Goal: Transaction & Acquisition: Purchase product/service

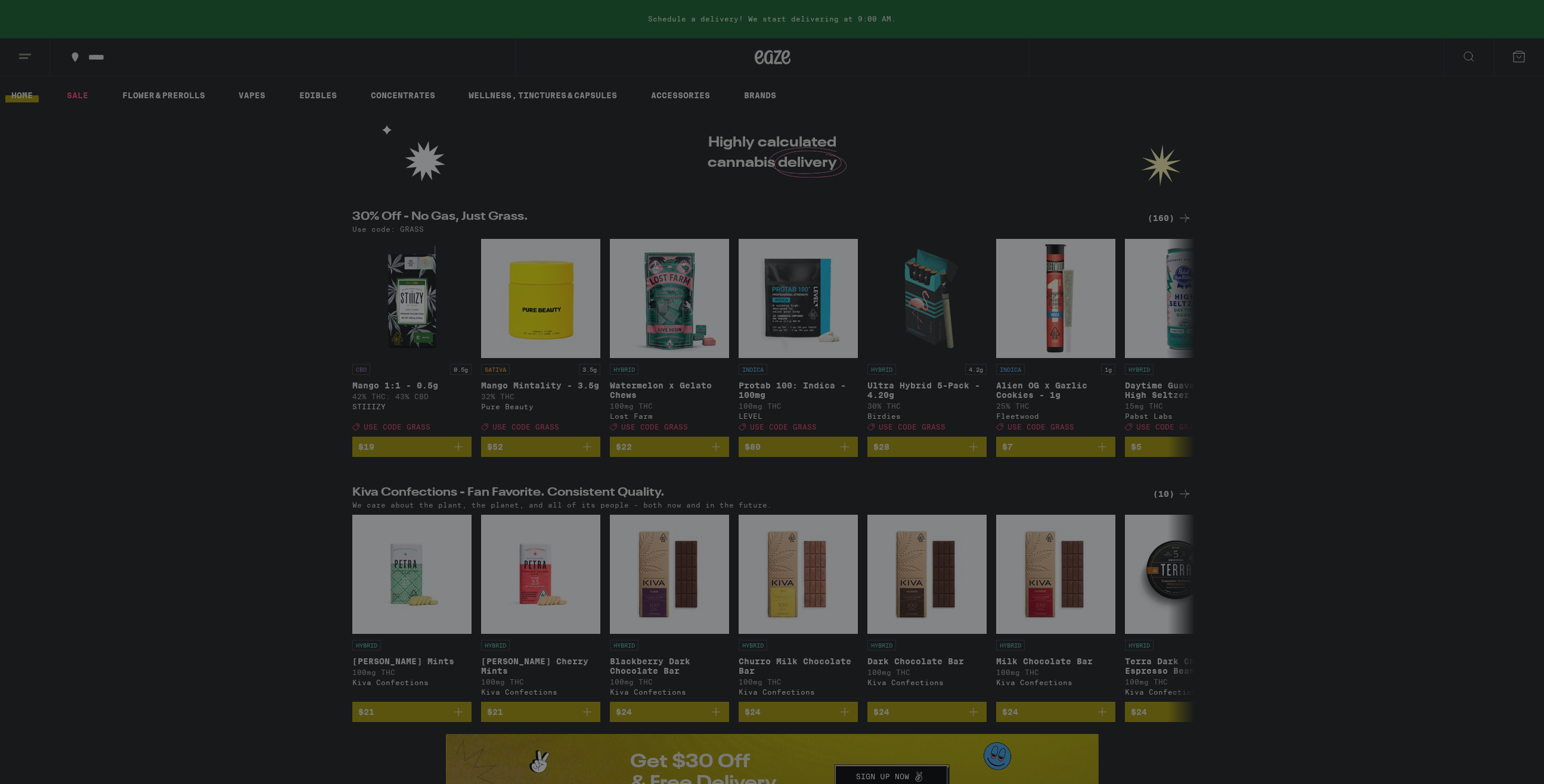
click at [62, 133] on div at bounding box center [772, 392] width 1544 height 784
click at [24, 52] on div at bounding box center [772, 392] width 1544 height 784
click at [1380, 128] on div at bounding box center [772, 392] width 1544 height 784
click at [1096, 2] on div at bounding box center [772, 392] width 1544 height 784
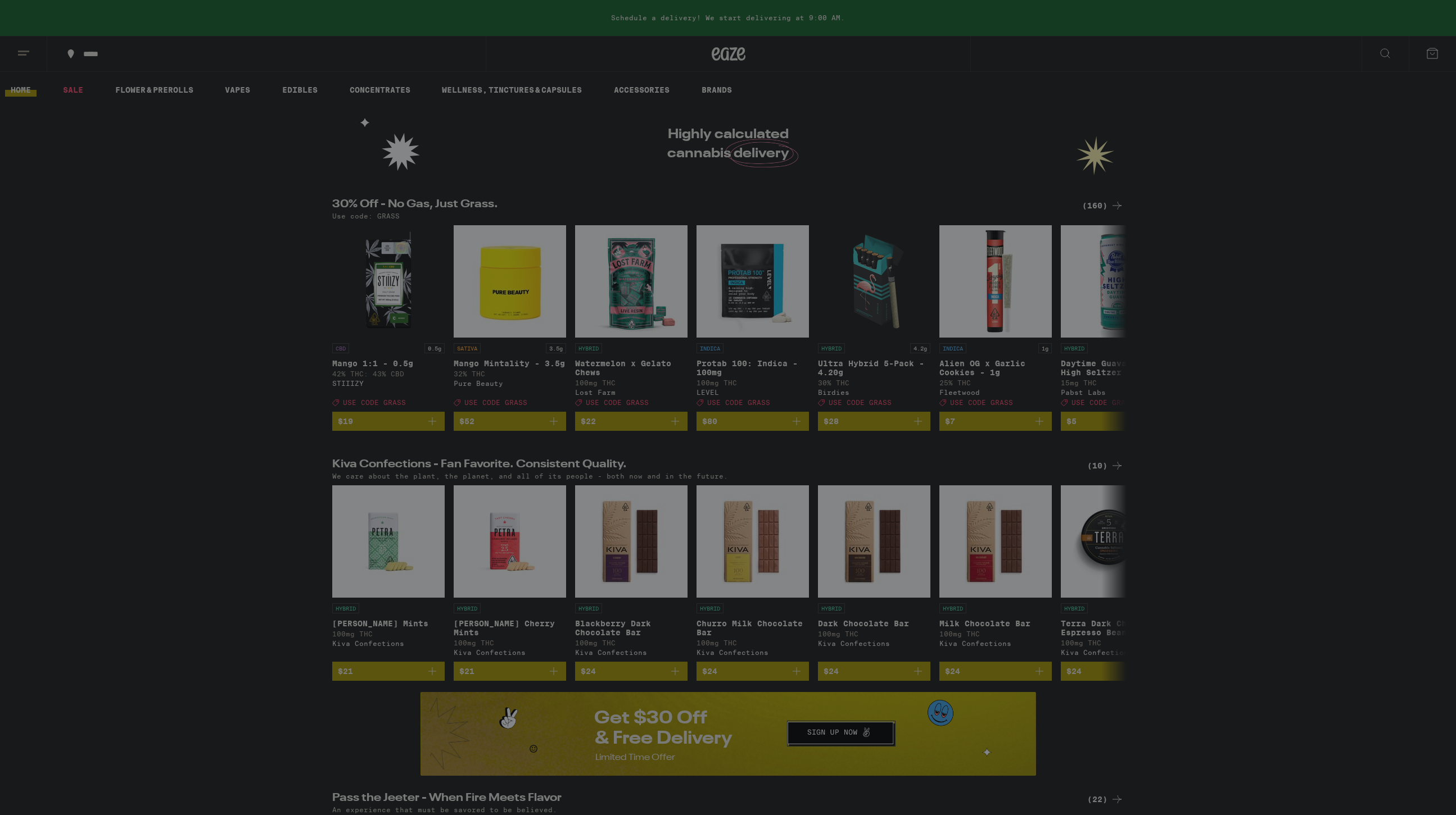
click at [799, 199] on div at bounding box center [728, 408] width 1456 height 815
drag, startPoint x: 326, startPoint y: 2, endPoint x: 75, endPoint y: 390, distance: 462.1
click at [75, 390] on div at bounding box center [728, 408] width 1456 height 815
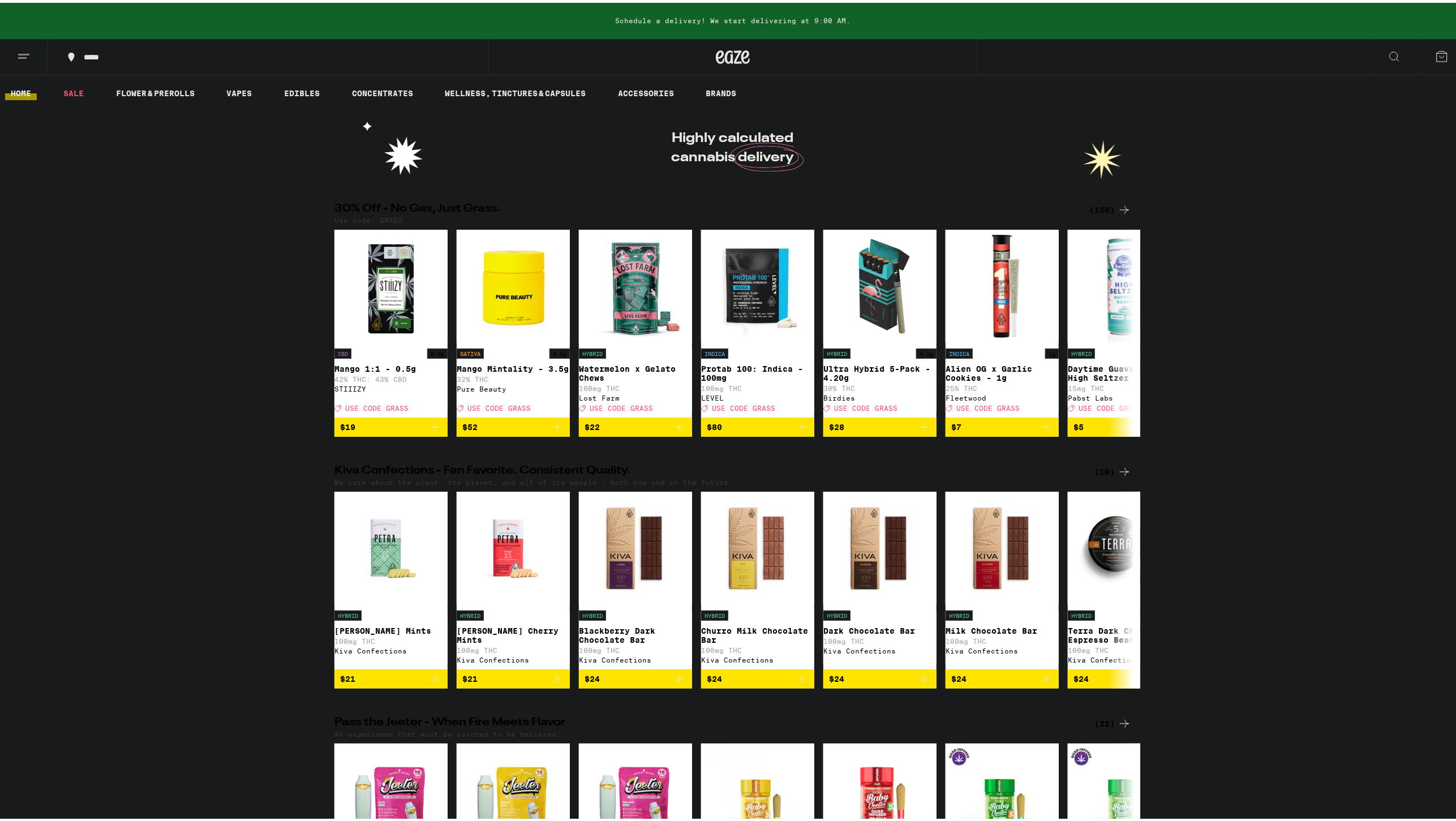
click at [27, 47] on icon at bounding box center [24, 54] width 13 height 13
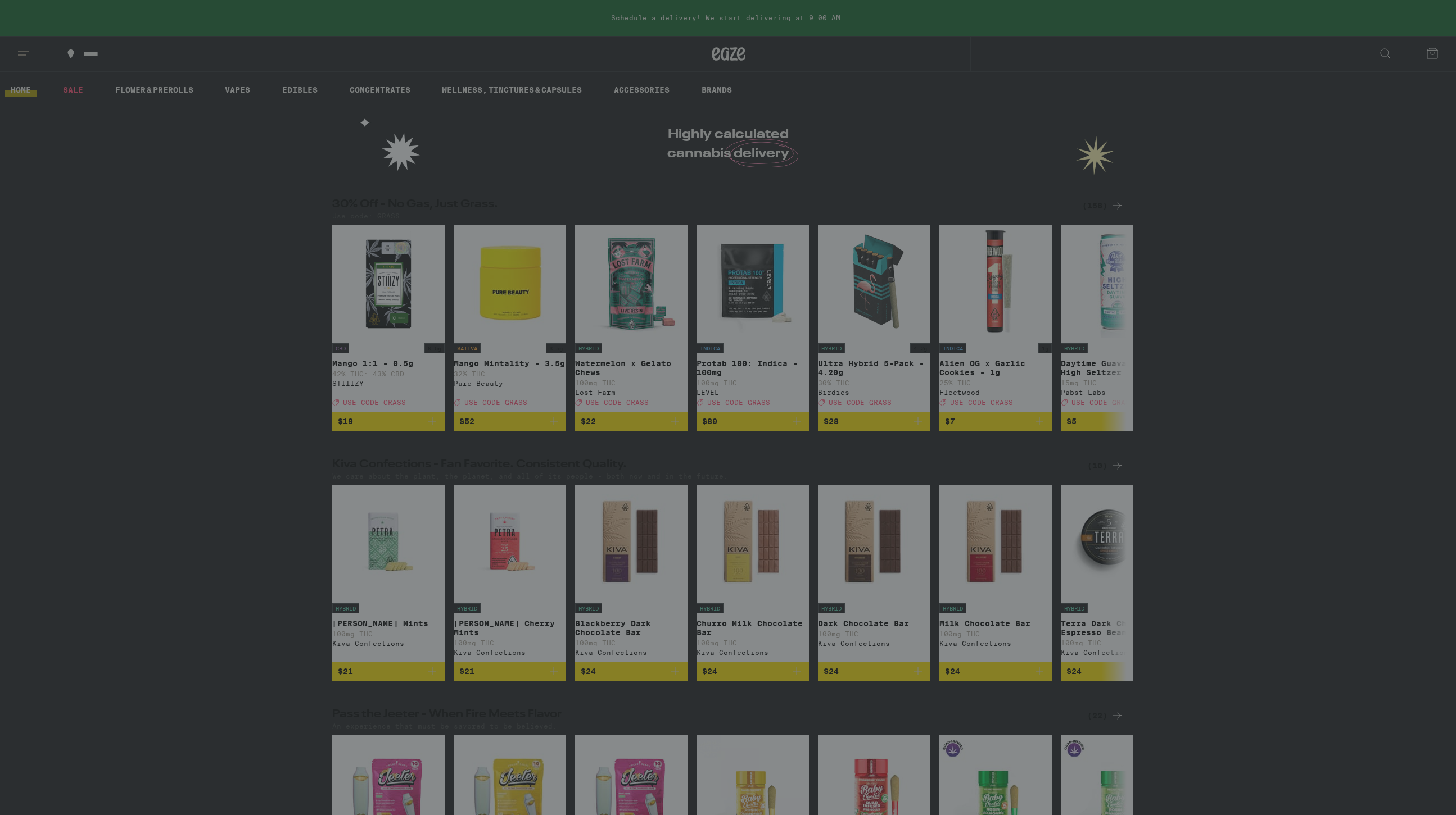
click at [94, 164] on div "Flower & Prerolls" at bounding box center [109, 170] width 105 height 13
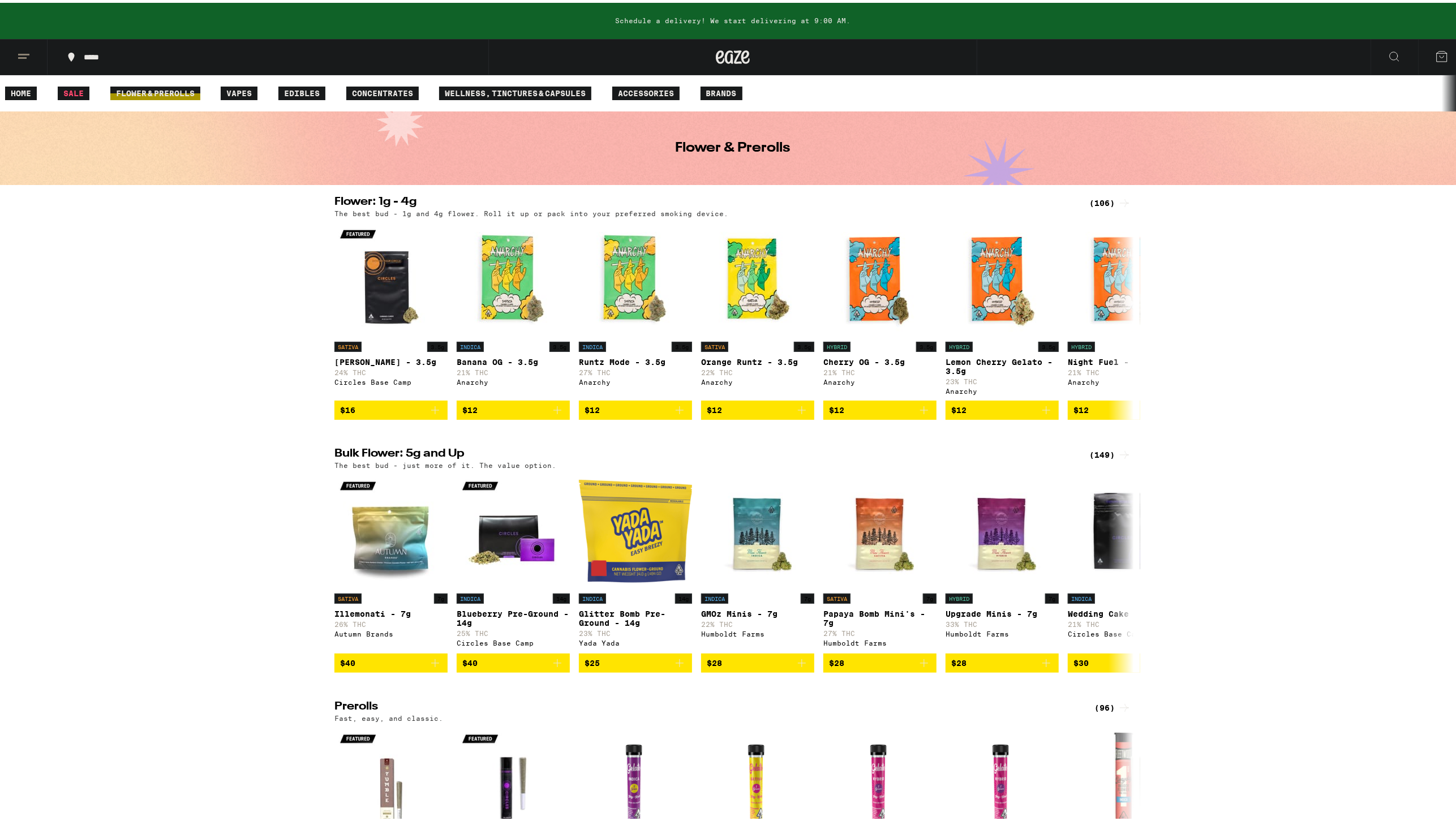
click at [70, 53] on icon at bounding box center [71, 54] width 6 height 9
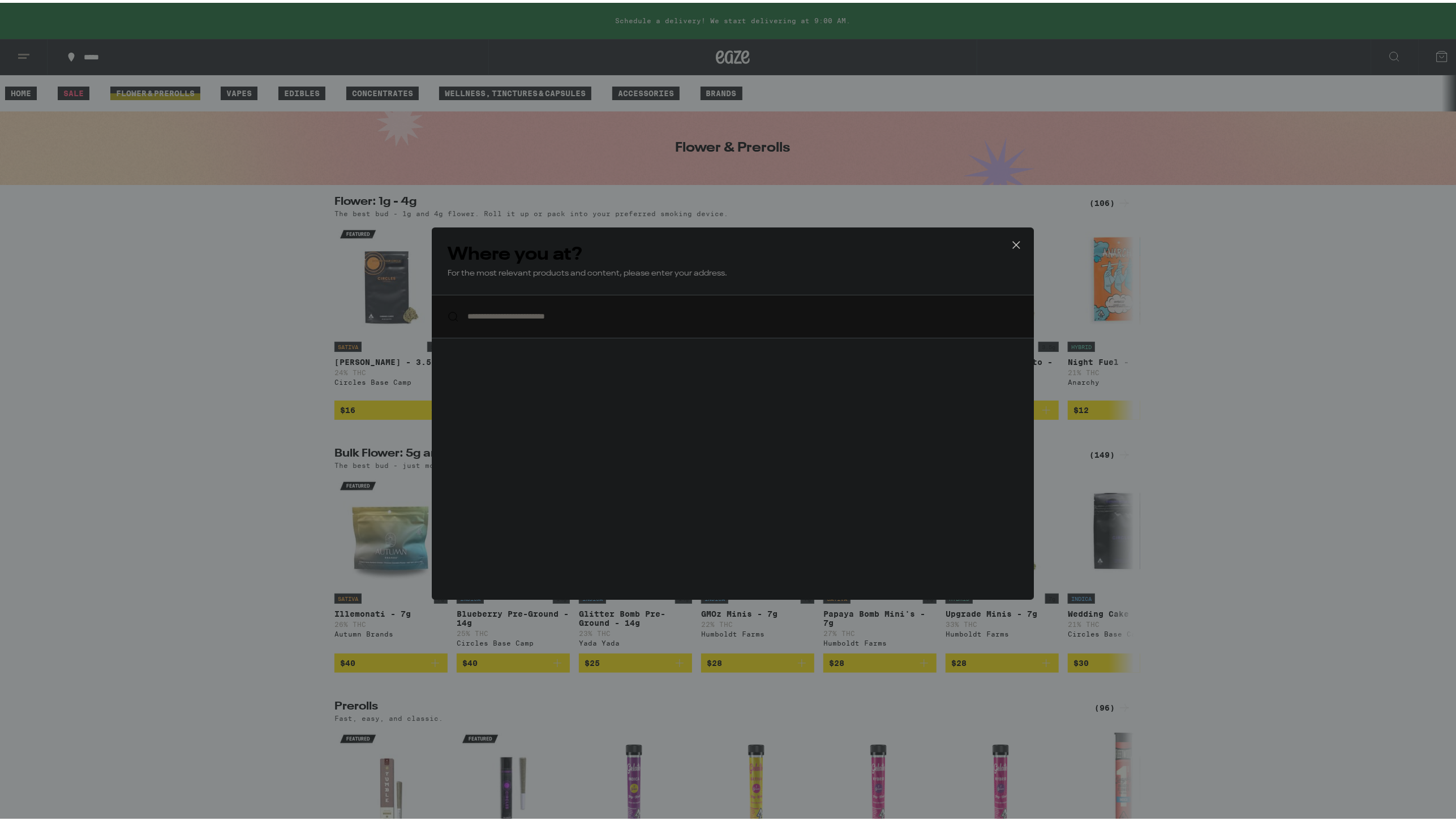
click at [234, 312] on div "**********" at bounding box center [732, 410] width 1466 height 821
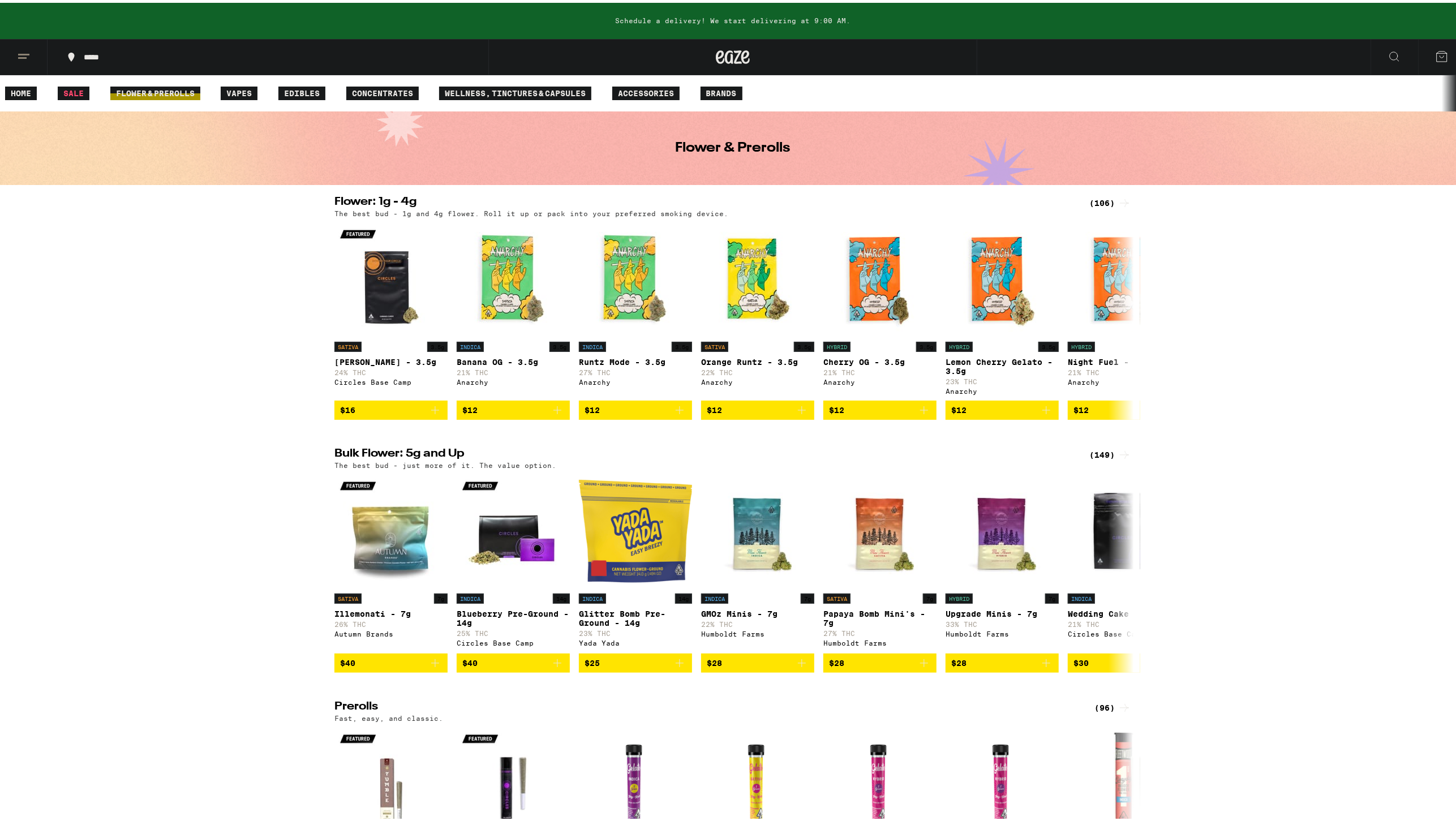
click at [1096, 193] on div "(106)" at bounding box center [1111, 200] width 42 height 13
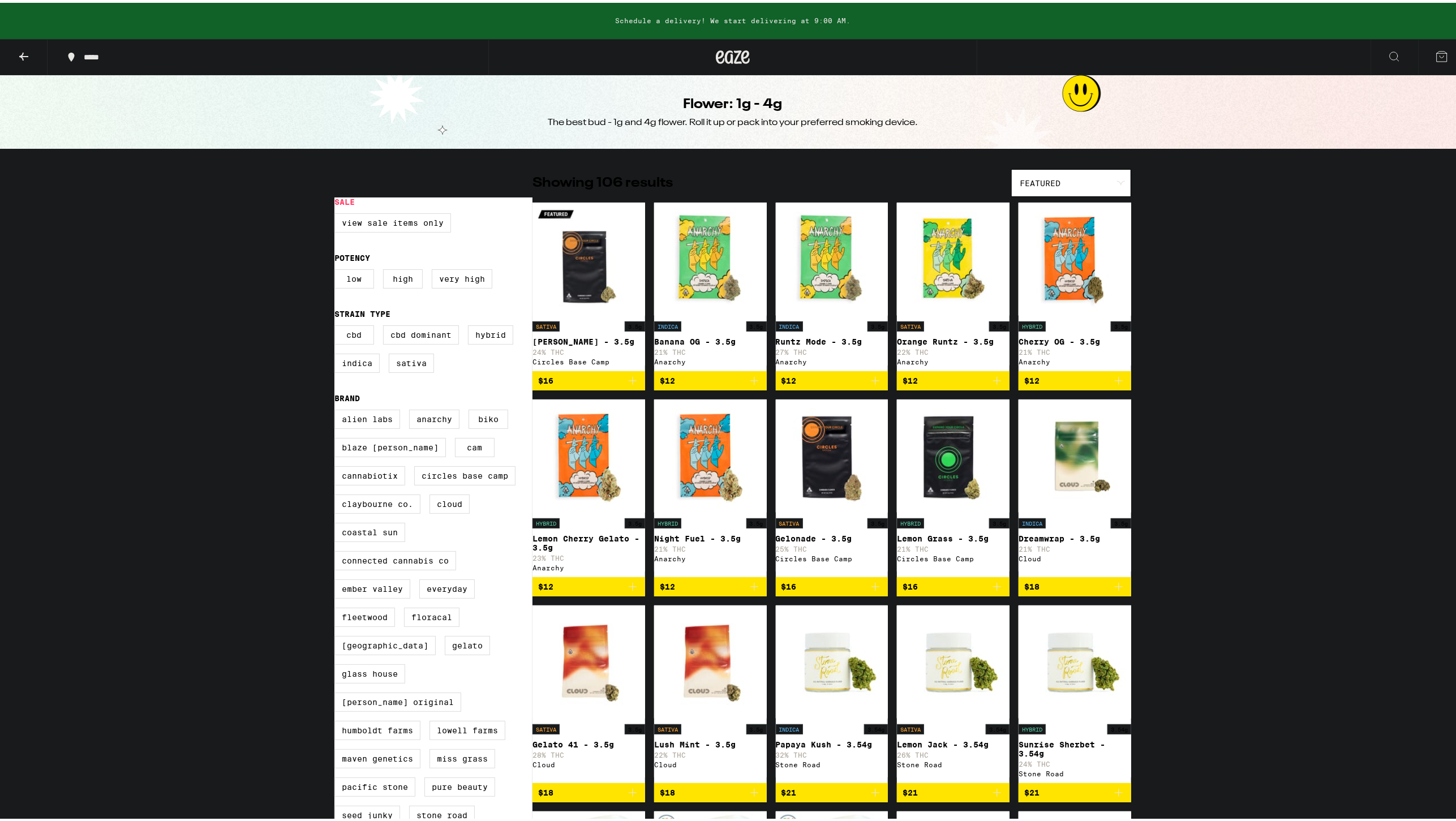
click at [358, 330] on label "CBD" at bounding box center [354, 333] width 40 height 19
click at [337, 325] on input "CBD" at bounding box center [337, 324] width 1 height 1
checkbox input "true"
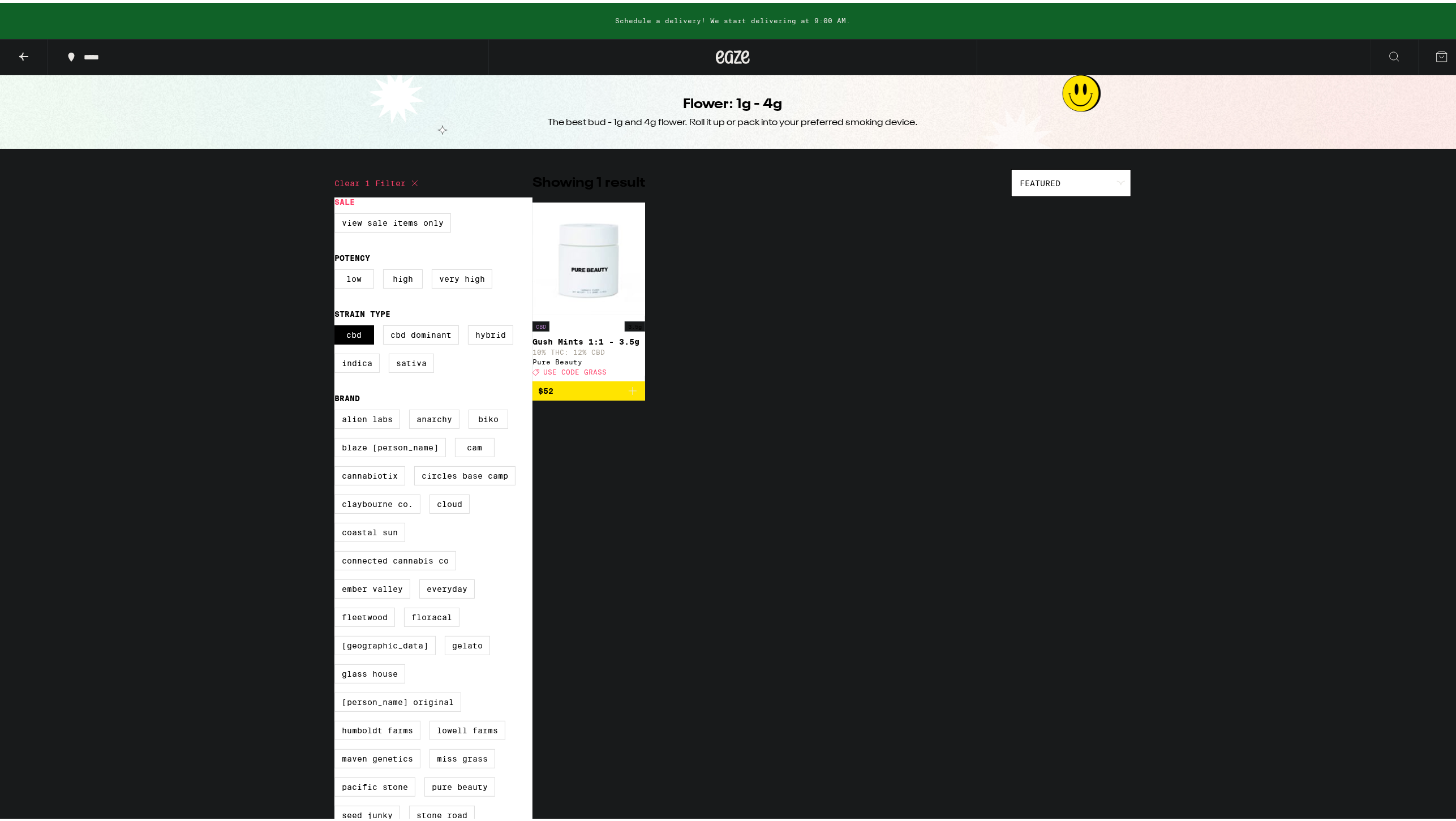
click at [563, 395] on span "$52" at bounding box center [589, 388] width 101 height 13
click at [563, 478] on div "Clear 1 filter Sale View Sale Items Only Potency Low High Very High Strain Type…" at bounding box center [732, 513] width 815 height 712
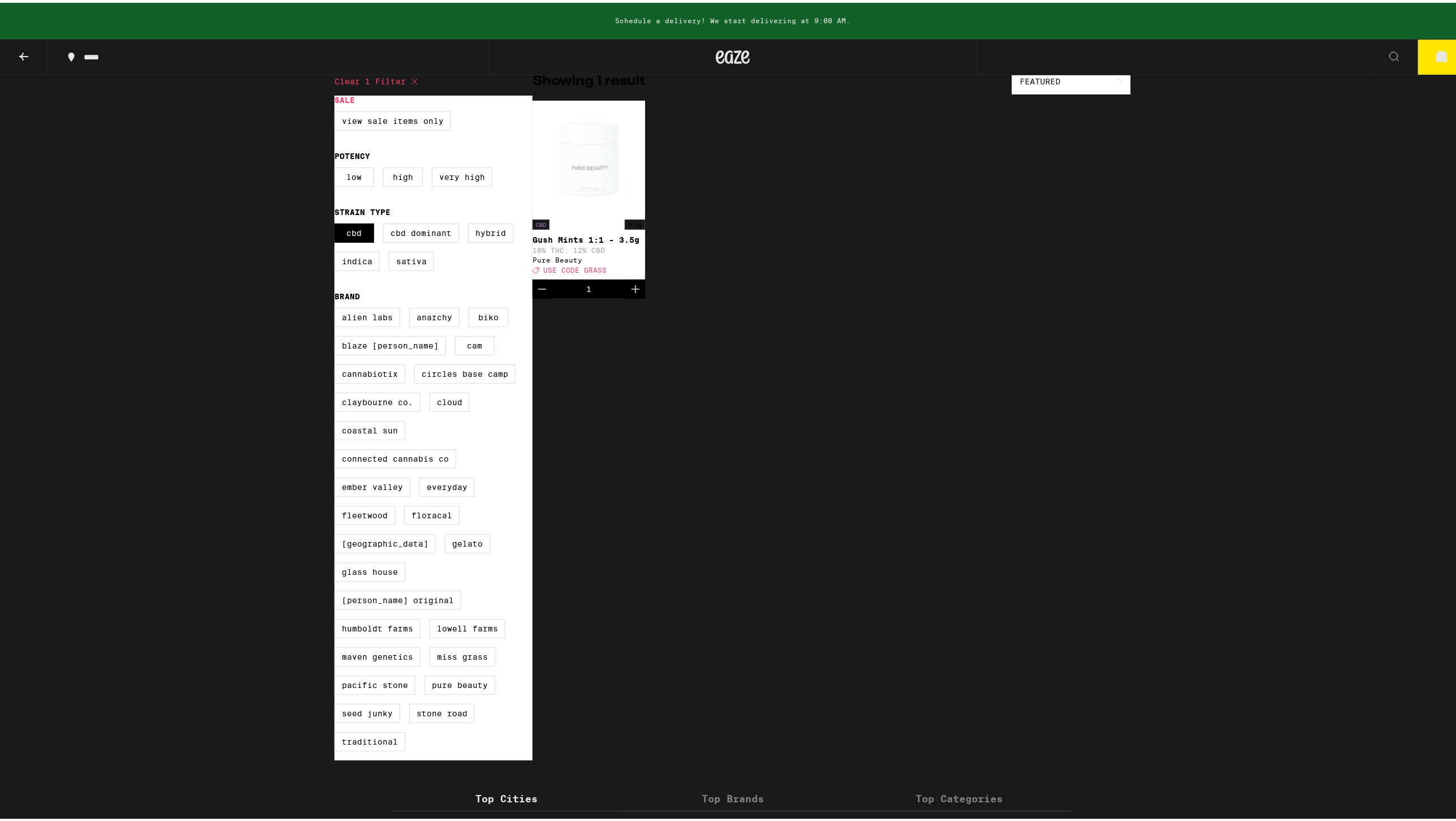
scroll to position [189, 0]
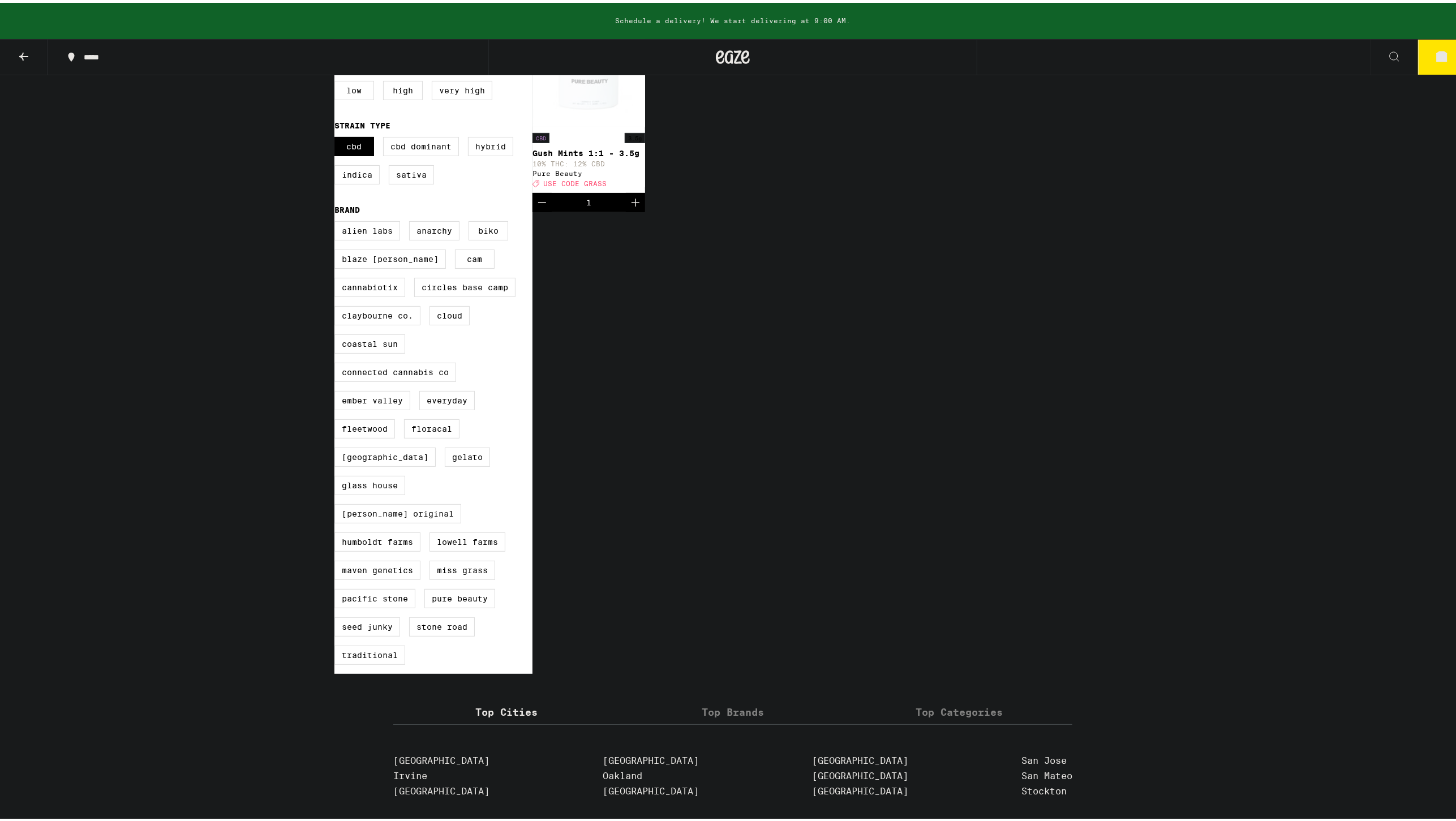
click at [392, 173] on label "Sativa" at bounding box center [411, 172] width 45 height 19
click at [337, 136] on input "Sativa" at bounding box center [337, 136] width 1 height 1
checkbox input "true"
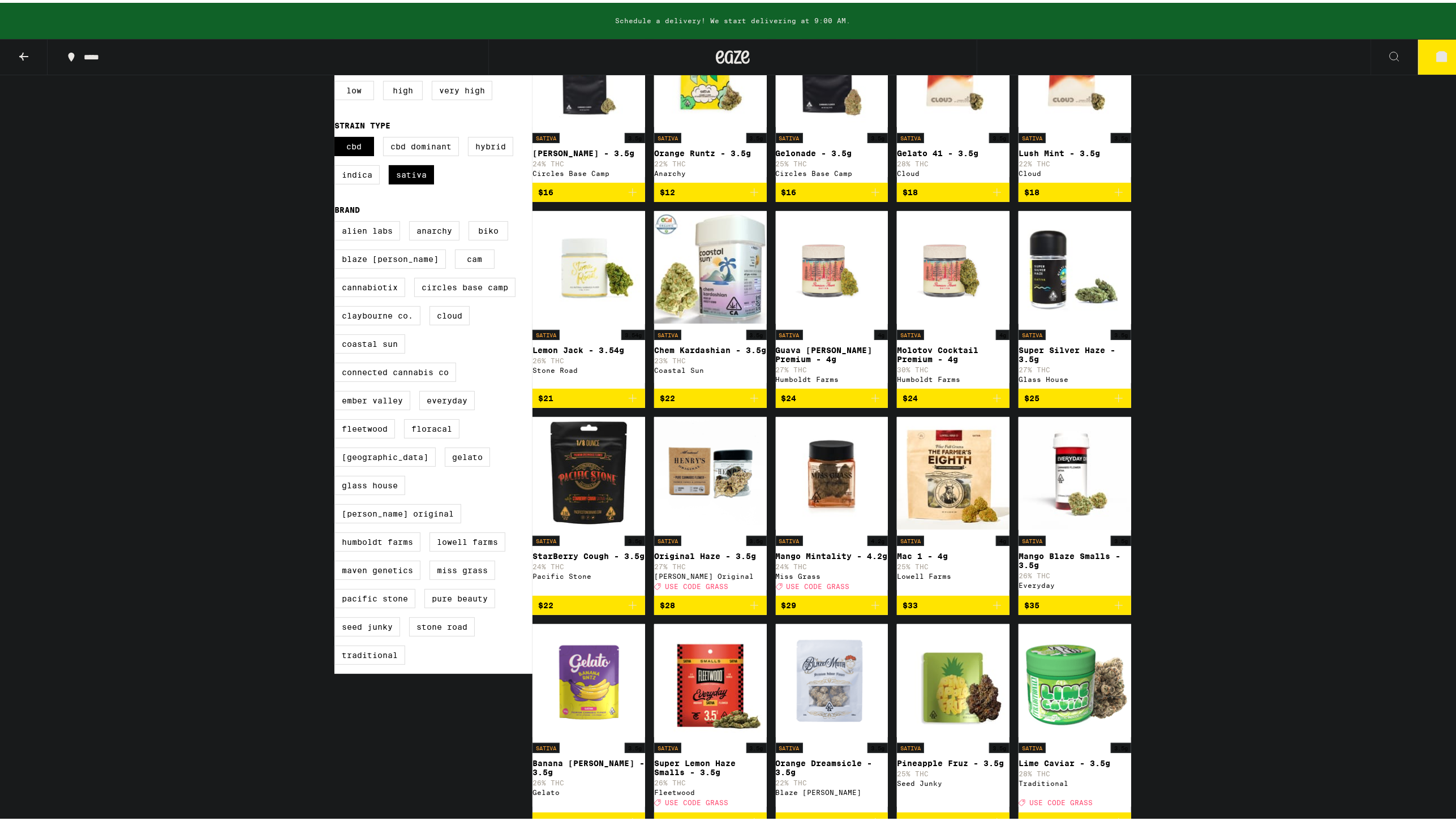
click at [356, 151] on label "CBD" at bounding box center [354, 144] width 40 height 19
click at [337, 136] on input "CBD" at bounding box center [337, 136] width 1 height 1
checkbox input "false"
click at [446, 558] on label "Miss Grass" at bounding box center [463, 568] width 66 height 19
click at [337, 221] on input "Miss Grass" at bounding box center [337, 220] width 1 height 1
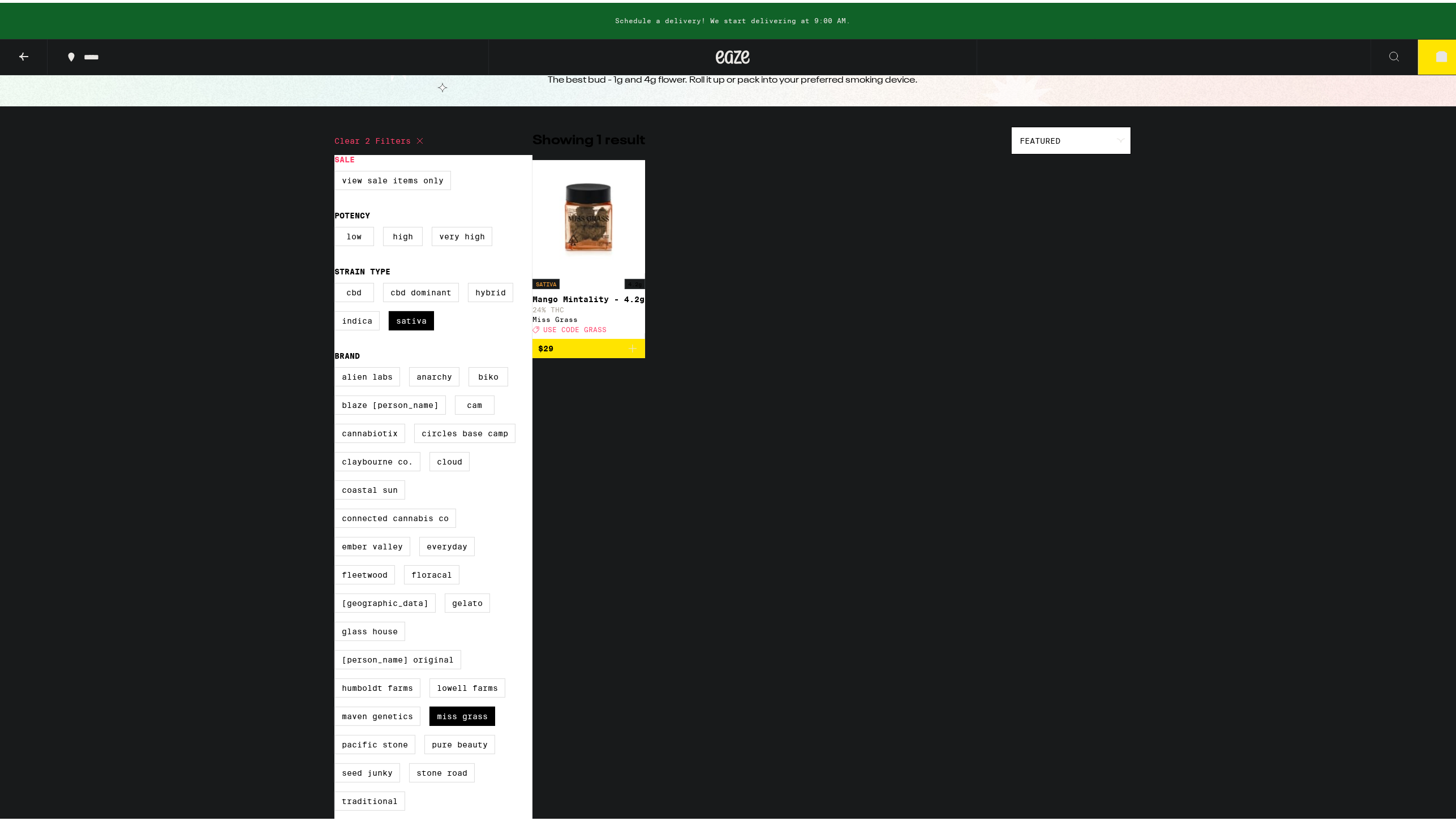
scroll to position [63, 0]
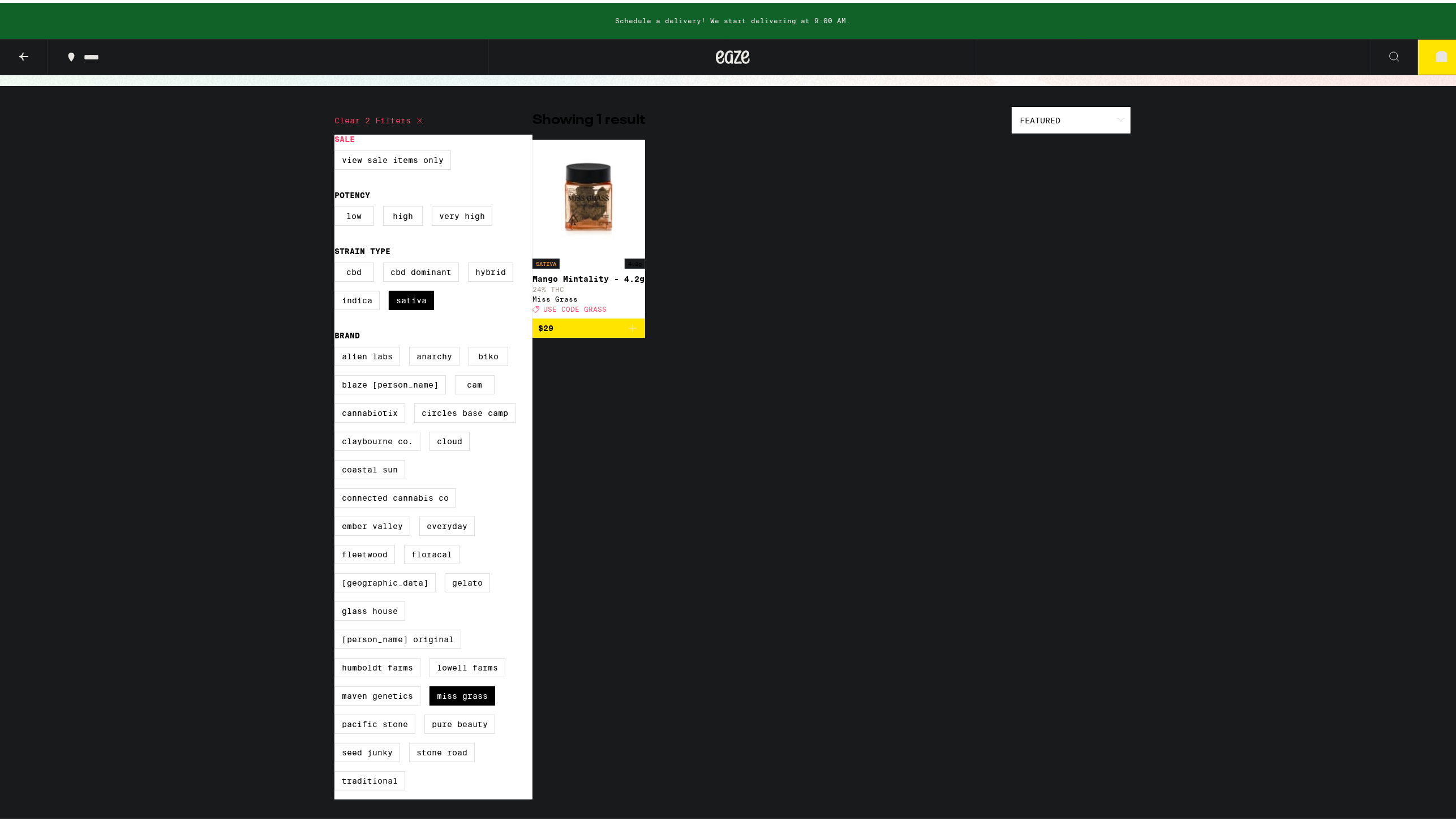
click at [470, 684] on label "Miss Grass" at bounding box center [463, 694] width 66 height 19
click at [337, 346] on input "Miss Grass" at bounding box center [337, 346] width 1 height 1
checkbox input "false"
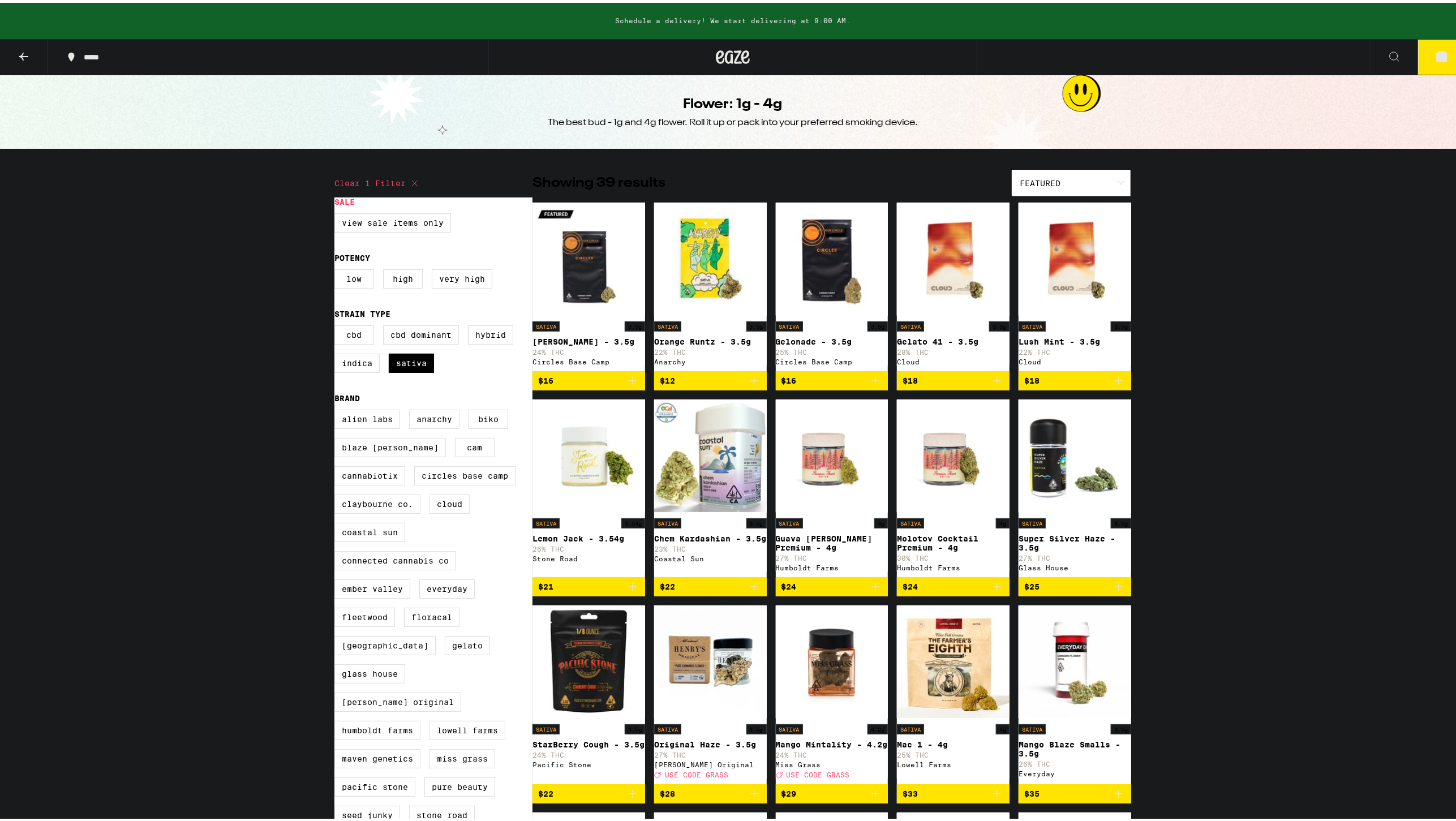
click at [1101, 175] on div "Featured" at bounding box center [1071, 181] width 119 height 27
click at [20, 52] on icon at bounding box center [24, 54] width 13 height 13
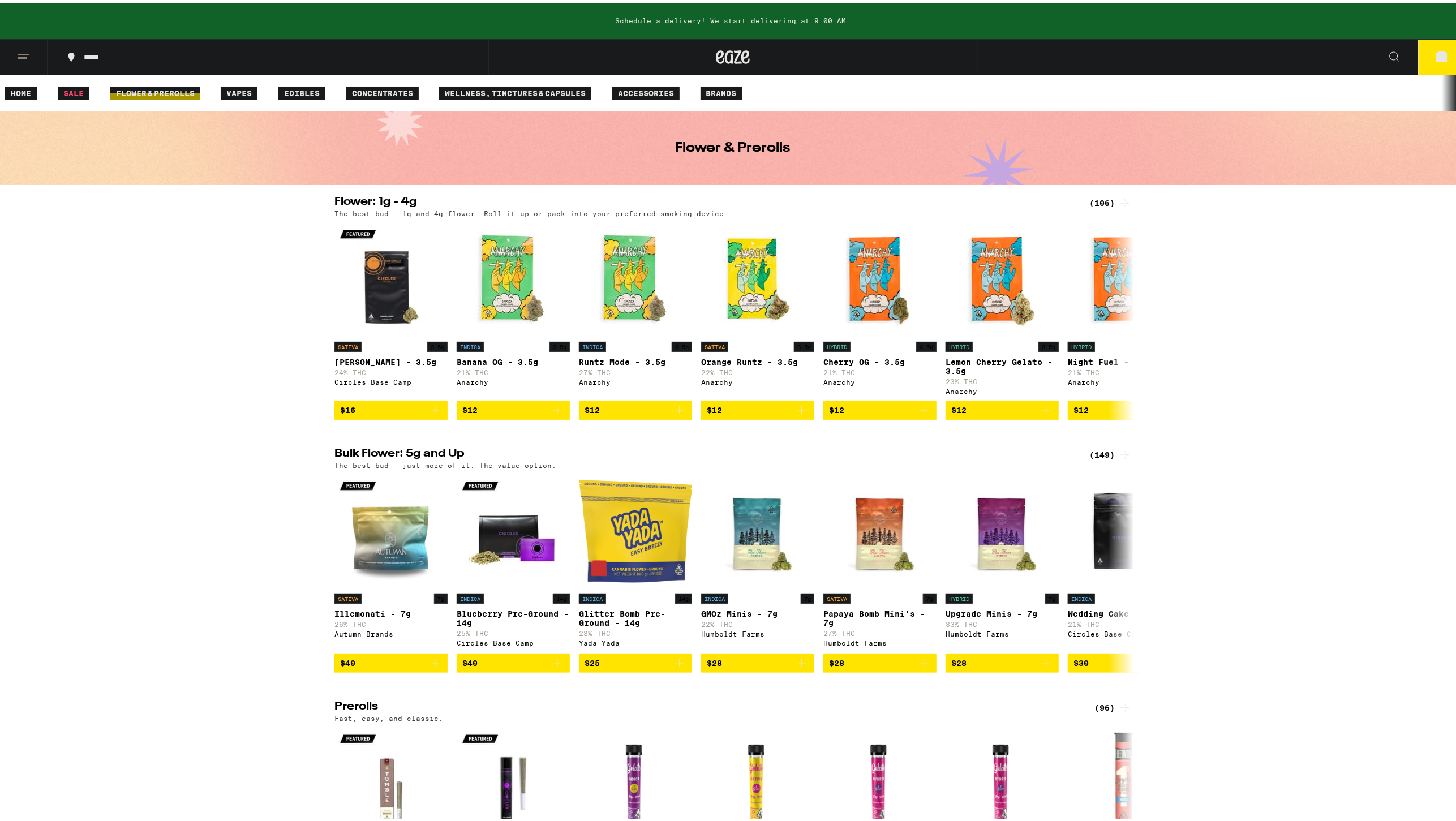
click at [166, 85] on link "FLOWER & PREROLLS" at bounding box center [155, 91] width 90 height 13
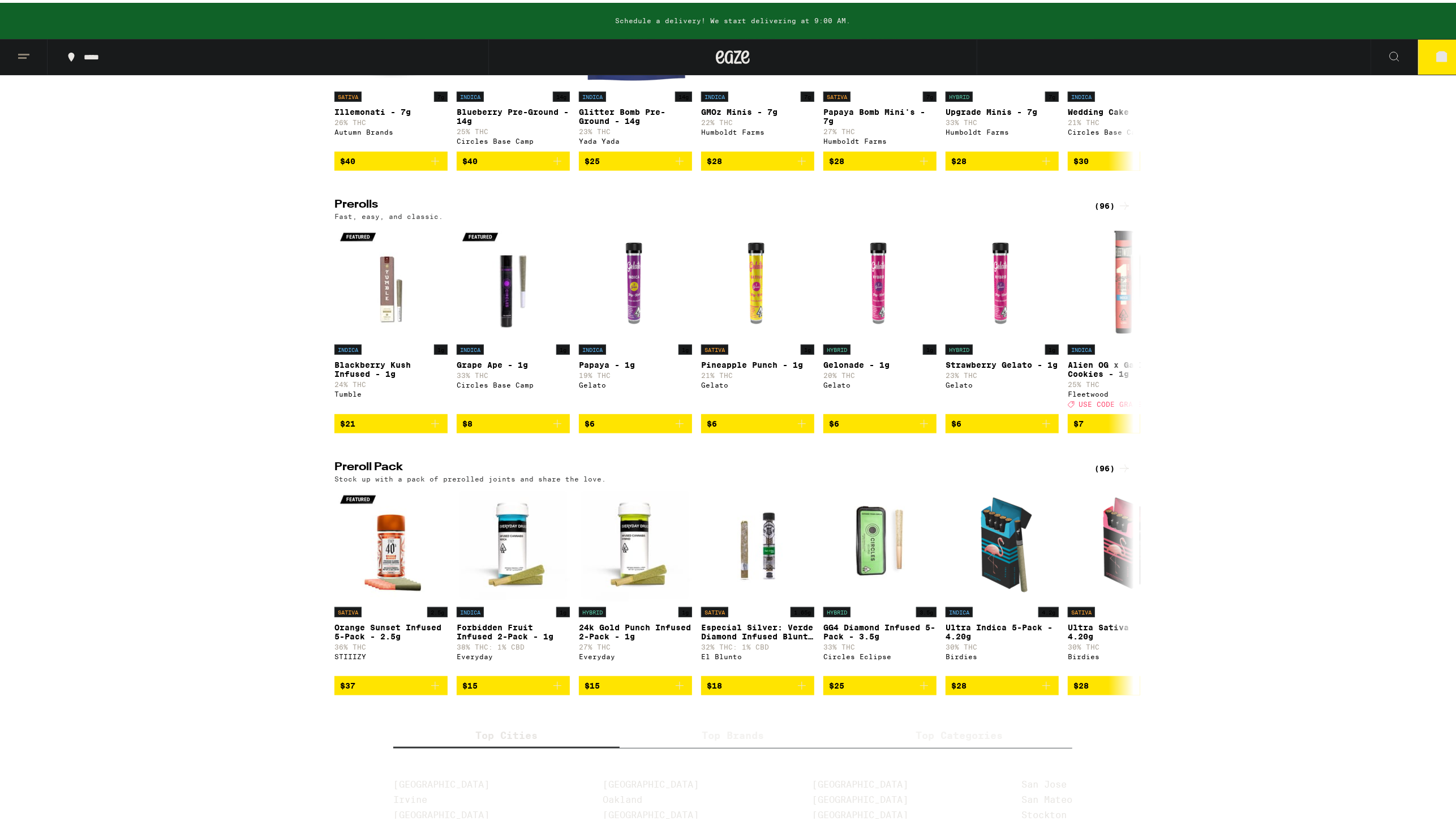
scroll to position [503, 0]
click at [1107, 472] on div "(96)" at bounding box center [1112, 465] width 37 height 13
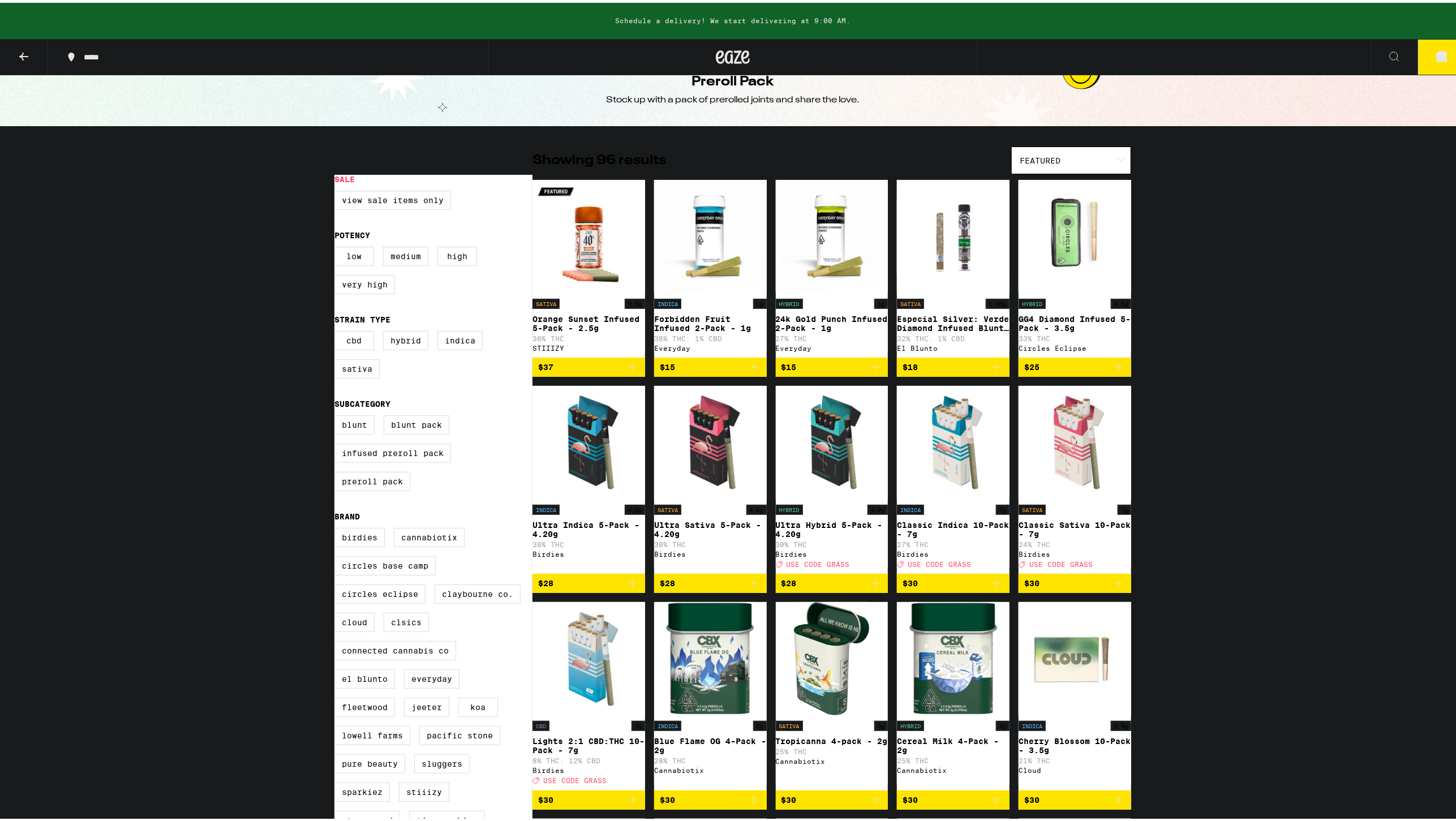
scroll to position [63, 0]
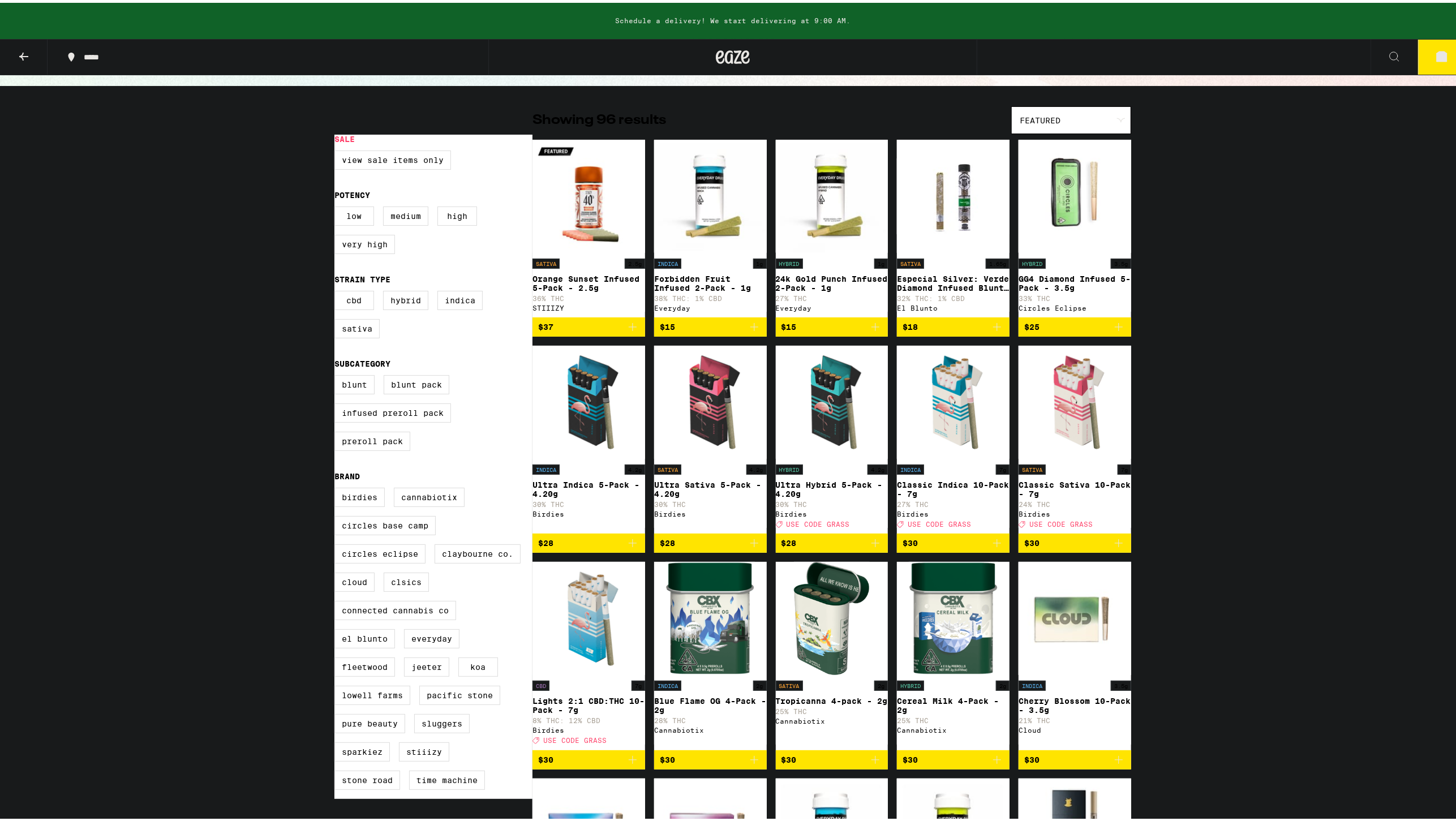
click at [335, 302] on label "CBD" at bounding box center [354, 298] width 40 height 19
click at [337, 291] on input "CBD" at bounding box center [337, 290] width 1 height 1
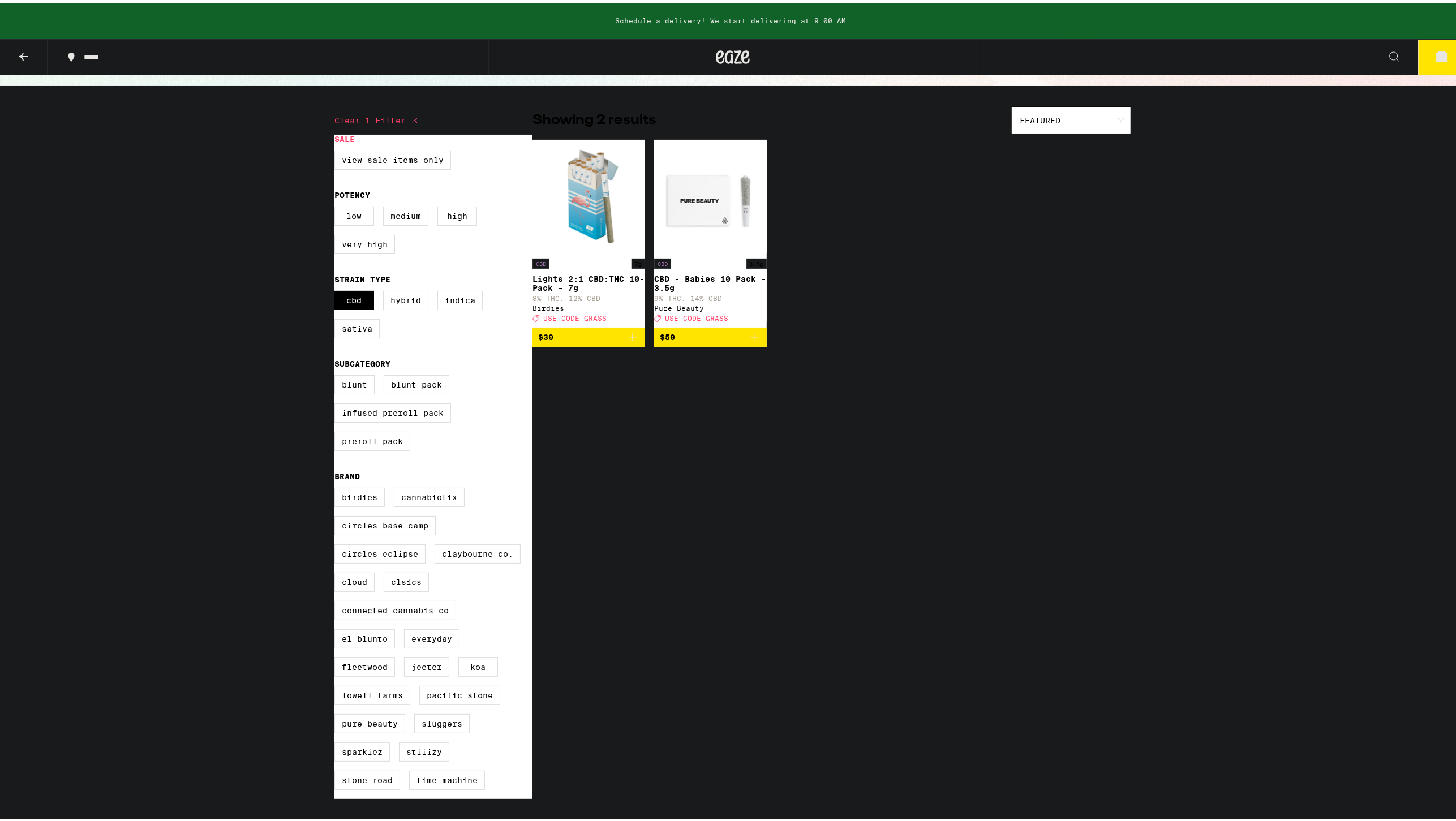
click at [335, 302] on label "CBD" at bounding box center [354, 298] width 40 height 19
click at [337, 291] on input "CBD" at bounding box center [337, 290] width 1 height 1
checkbox input "false"
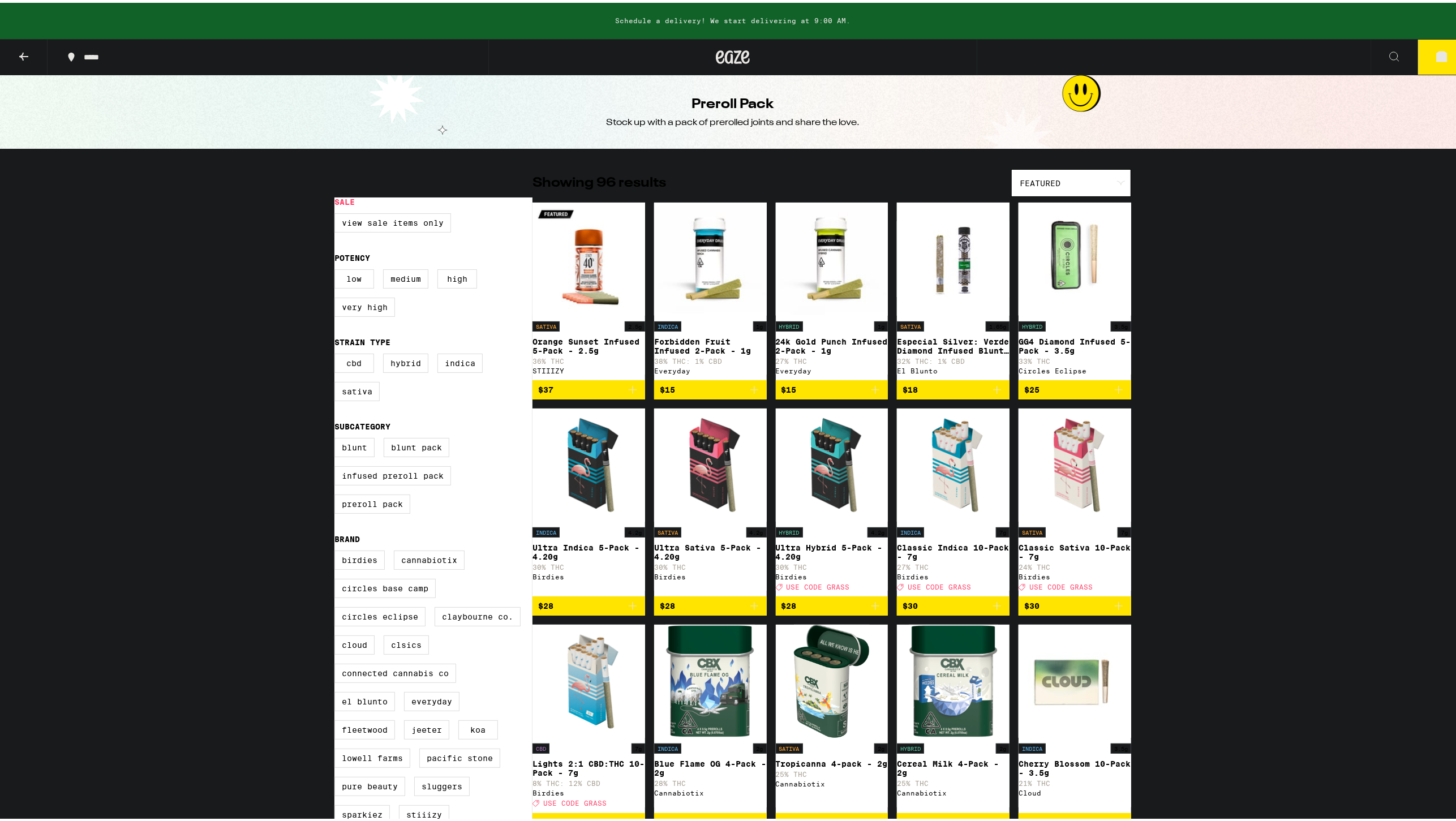
click at [14, 49] on button at bounding box center [23, 55] width 47 height 36
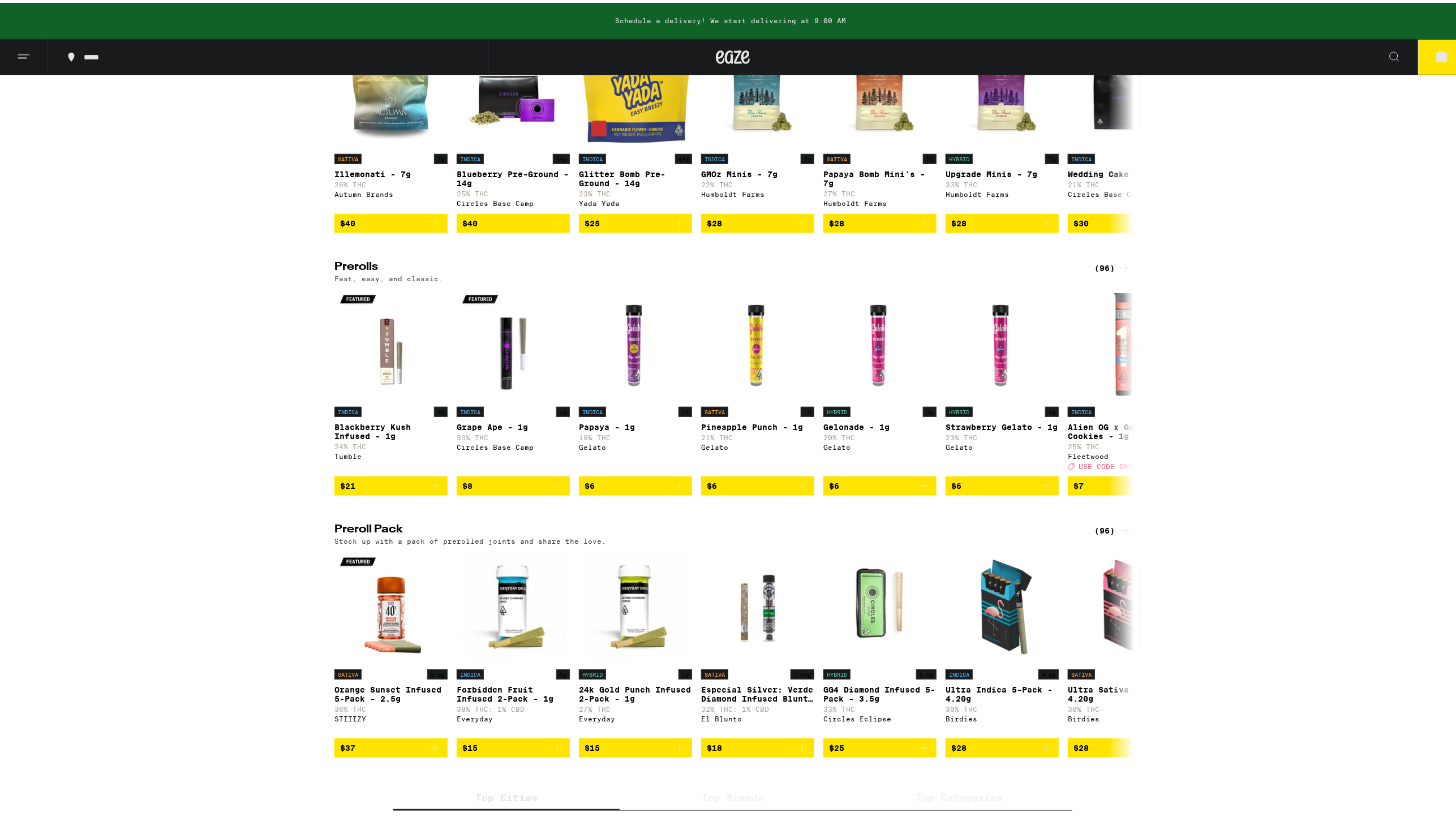
scroll to position [503, 0]
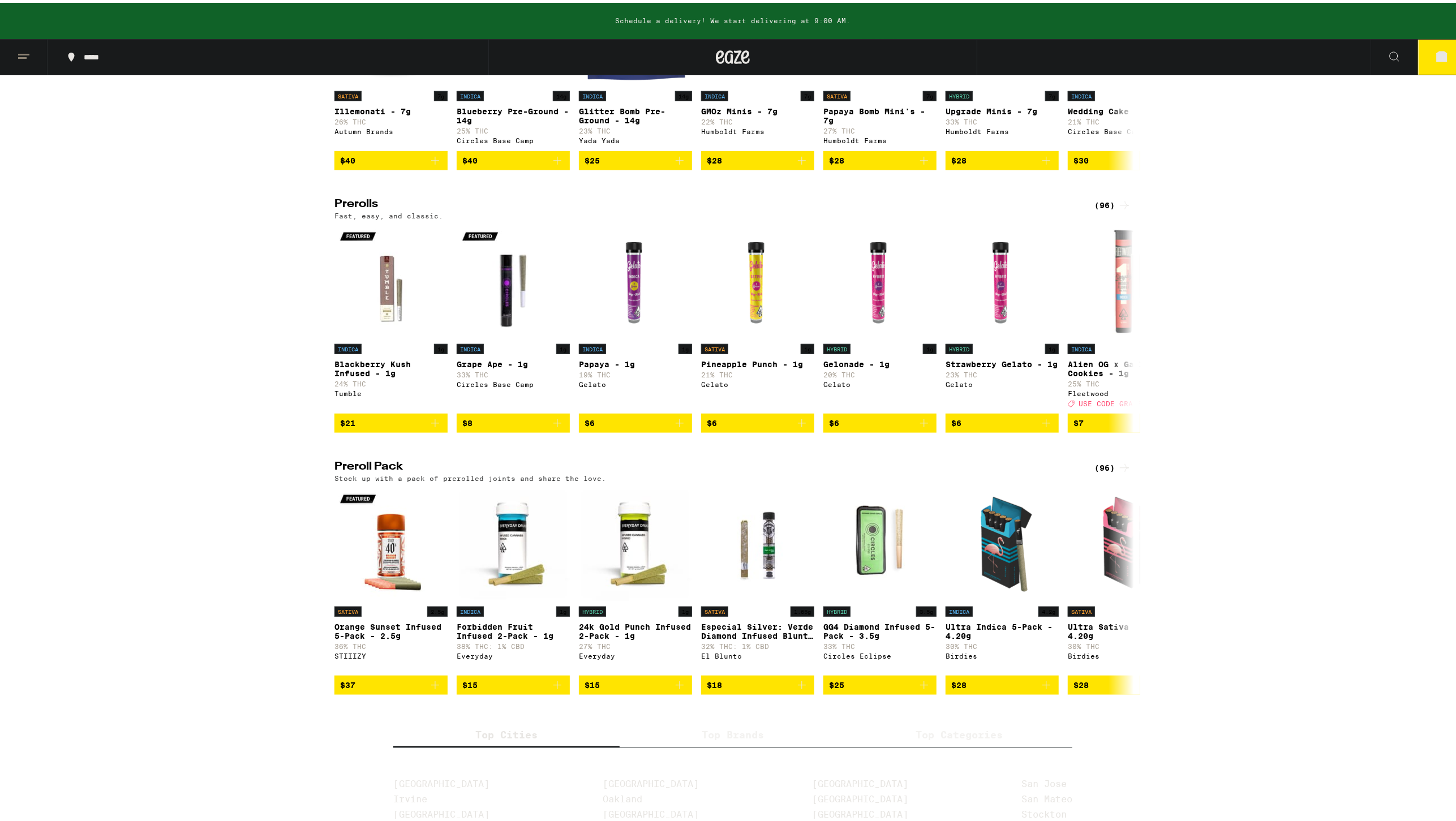
click at [1102, 210] on div "(96)" at bounding box center [1112, 202] width 37 height 13
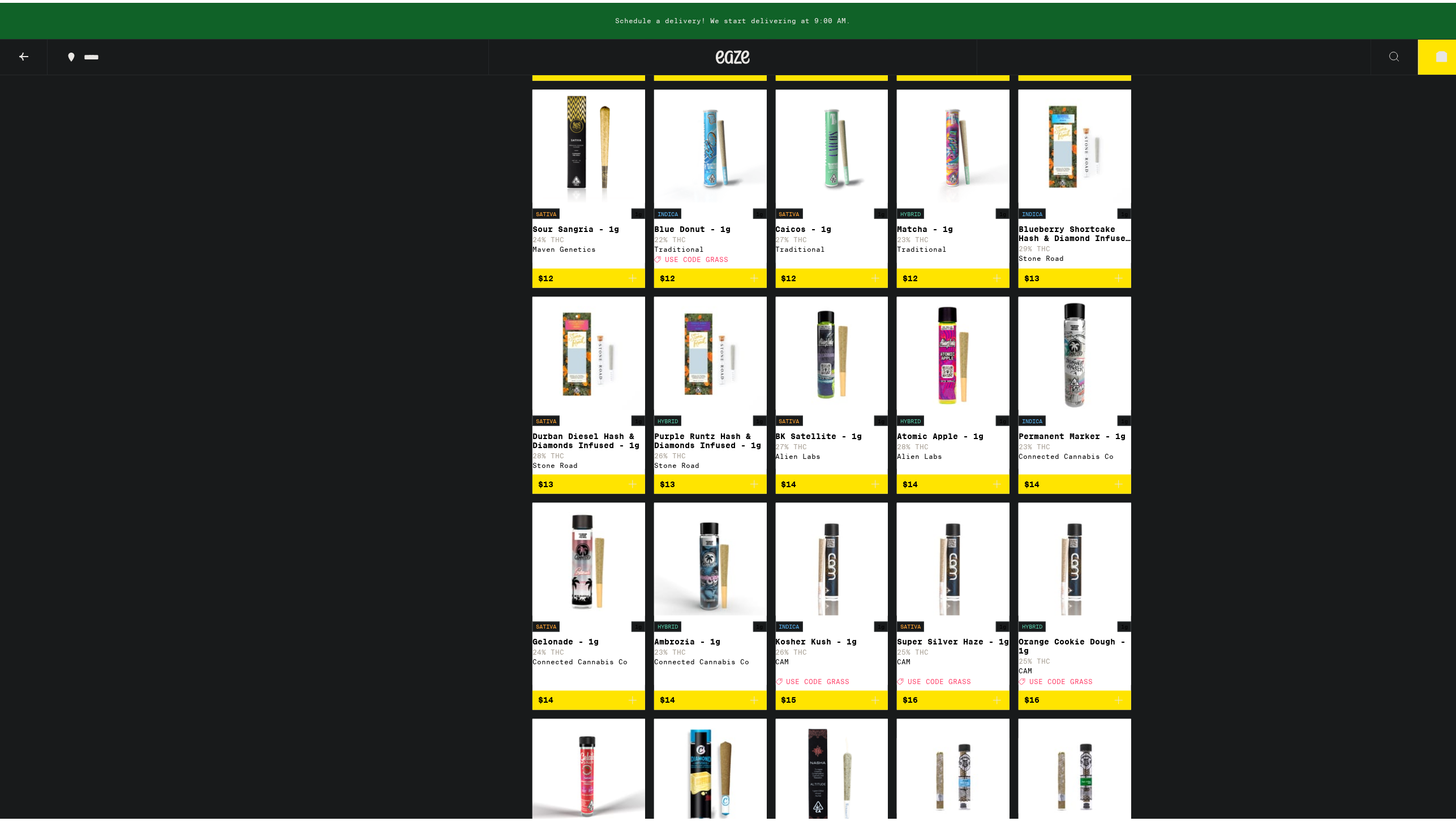
scroll to position [1572, 0]
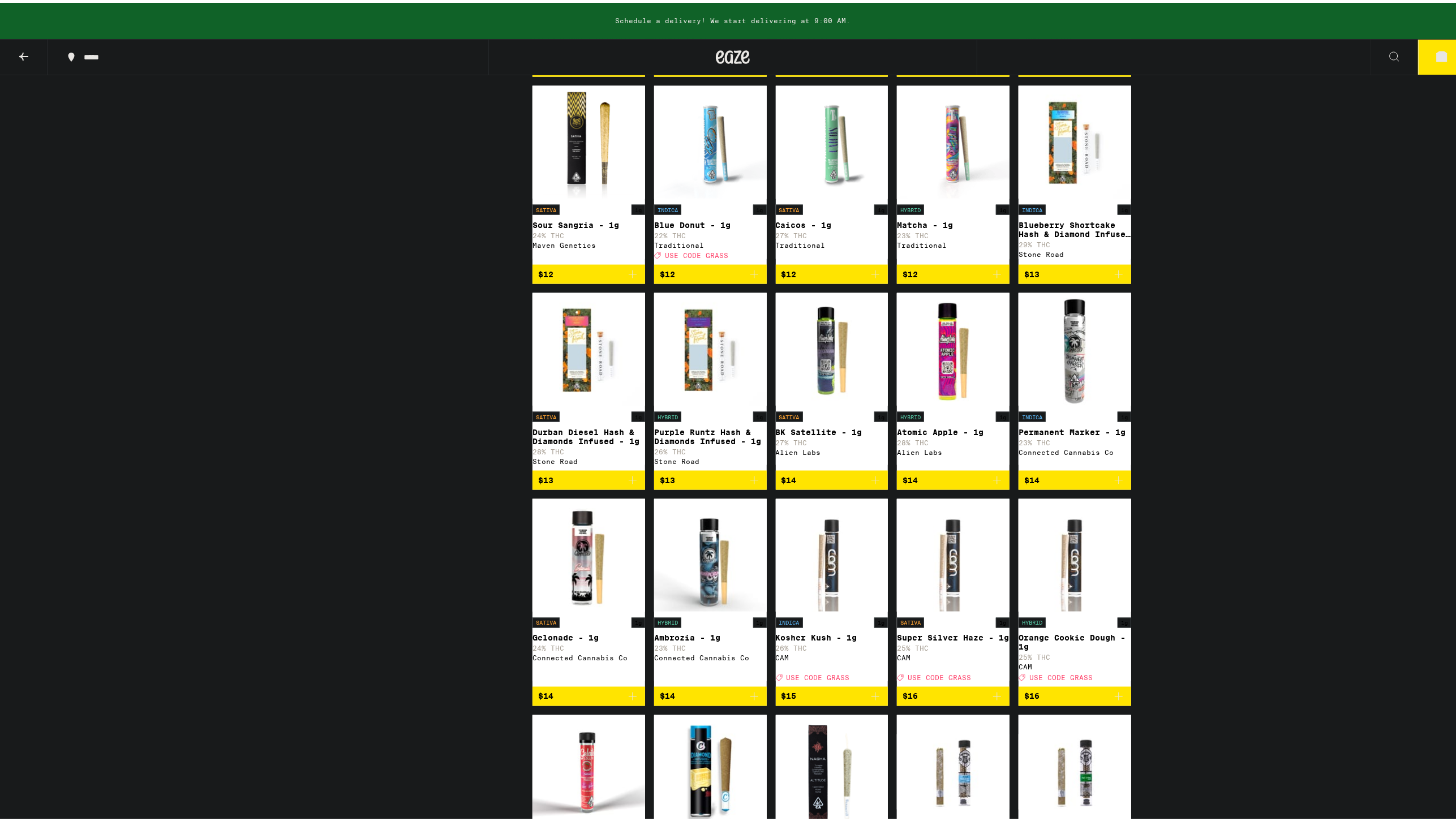
click at [562, 404] on img "Open page for Durban Diesel Hash & Diamonds Infused - 1g from Stone Road" at bounding box center [589, 347] width 112 height 113
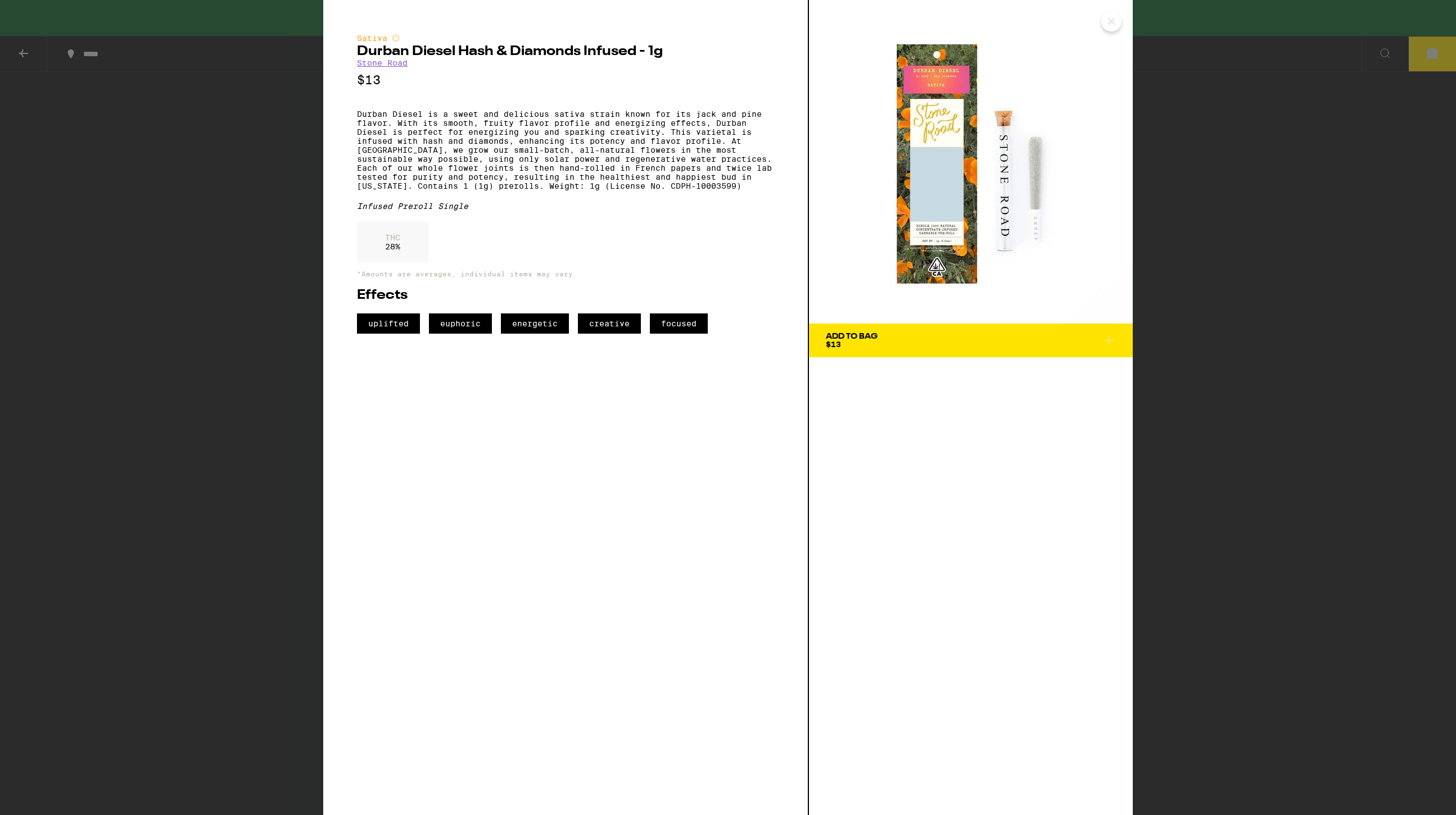
click at [1108, 21] on icon "Close" at bounding box center [1112, 21] width 13 height 17
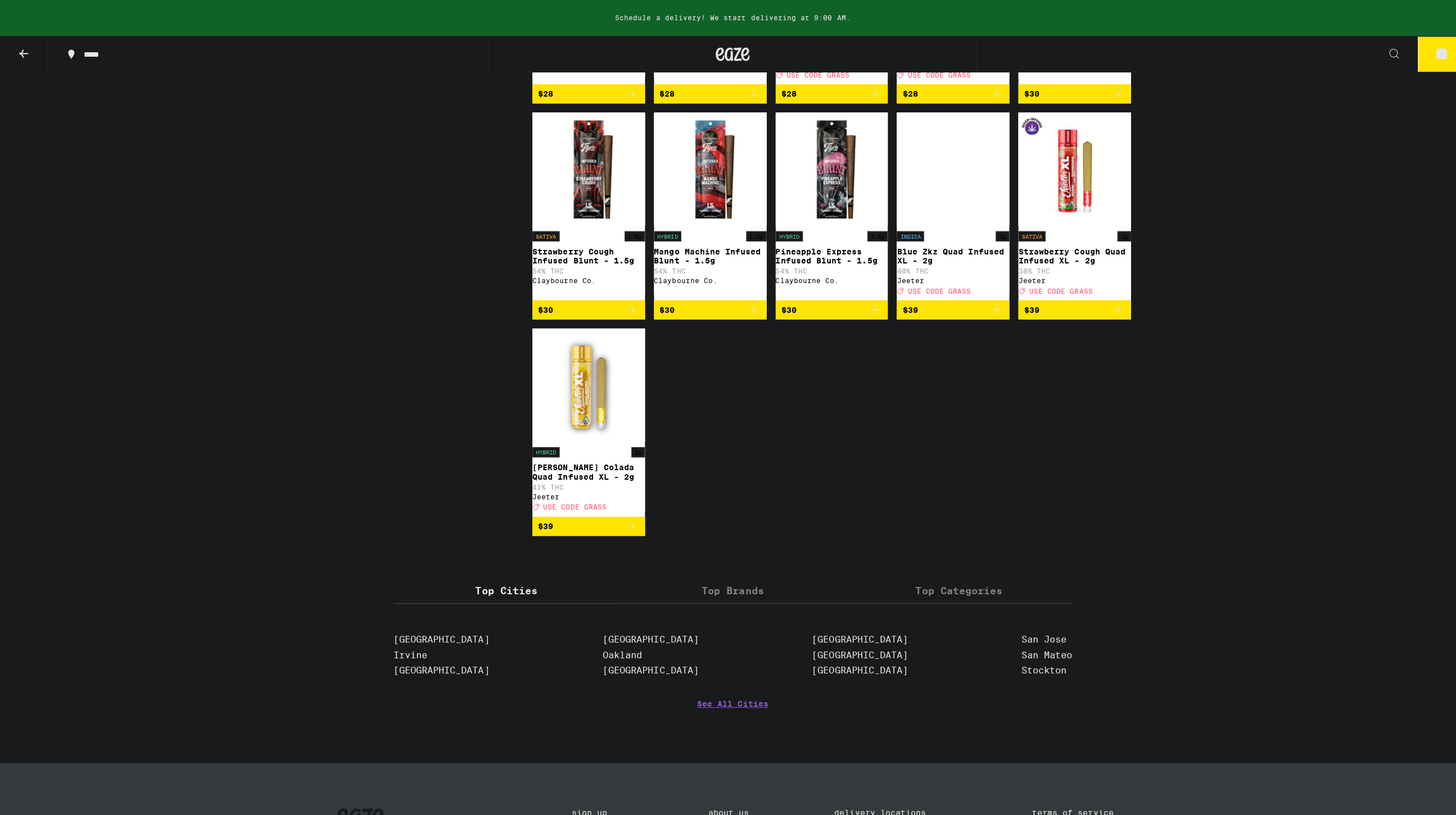
scroll to position [3871, 0]
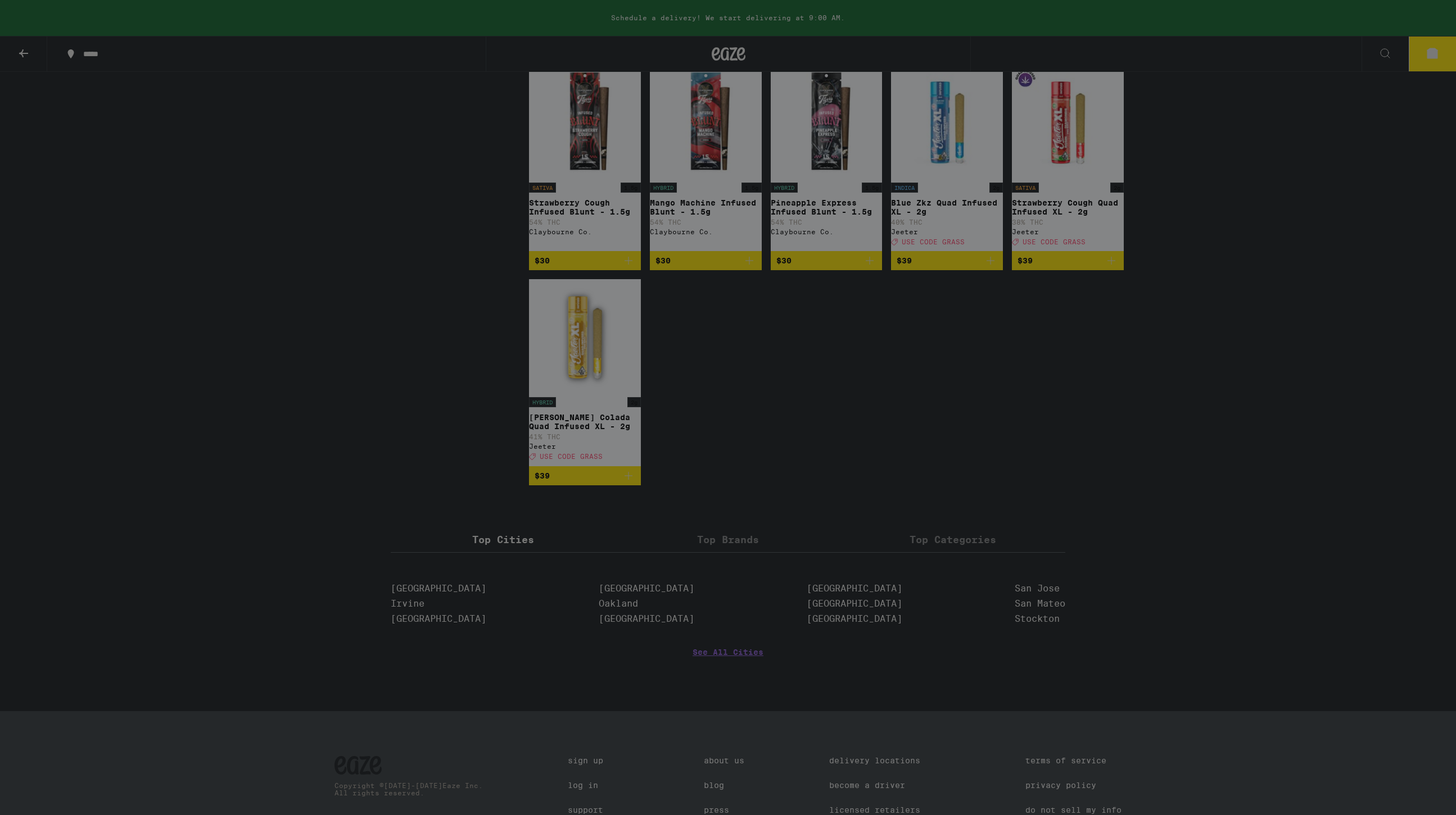
click at [1221, 54] on div at bounding box center [728, 408] width 1456 height 815
